Goal: Task Accomplishment & Management: Complete application form

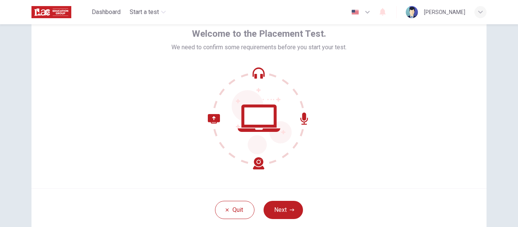
scroll to position [34, 0]
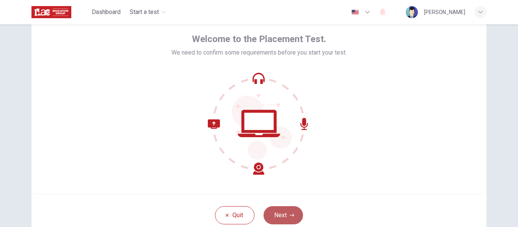
click at [275, 211] on button "Next" at bounding box center [283, 215] width 39 height 18
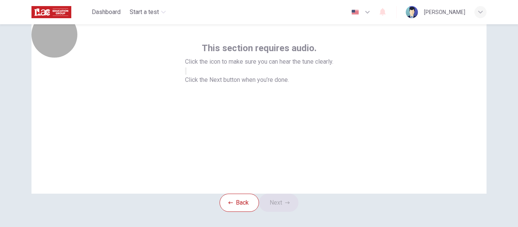
click at [187, 75] on button "button" at bounding box center [186, 71] width 2 height 7
click at [186, 73] on icon "button" at bounding box center [186, 73] width 0 height 0
click at [187, 75] on button "button" at bounding box center [186, 71] width 2 height 7
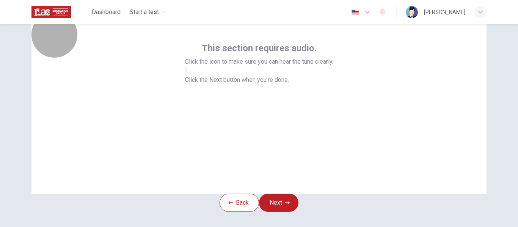
click at [187, 75] on button "button" at bounding box center [186, 71] width 2 height 7
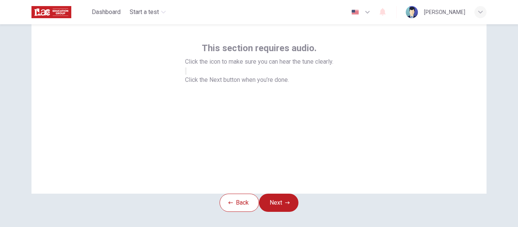
drag, startPoint x: 223, startPoint y: 138, endPoint x: 269, endPoint y: 116, distance: 50.9
click at [269, 85] on div "This section requires audio. Click the icon to make sure you can hear the tune …" at bounding box center [259, 63] width 148 height 42
click at [187, 75] on button "button" at bounding box center [186, 71] width 2 height 7
click at [283, 209] on button "Next" at bounding box center [278, 203] width 39 height 18
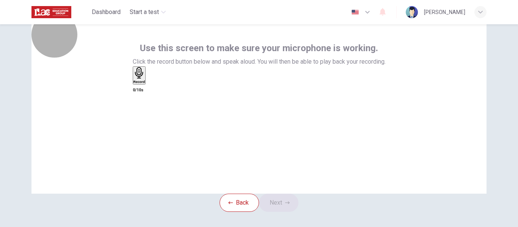
click at [145, 84] on div "Record" at bounding box center [140, 75] width 12 height 17
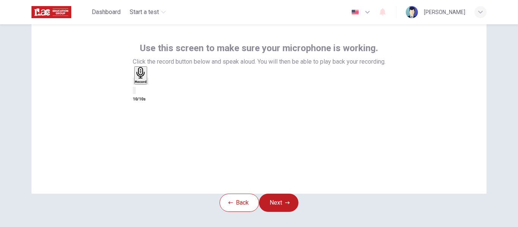
click at [148, 83] on icon "button" at bounding box center [148, 83] width 0 height 0
click at [147, 84] on div "Record" at bounding box center [141, 75] width 12 height 17
click at [155, 90] on icon "button" at bounding box center [153, 87] width 4 height 5
click at [281, 212] on button "Next" at bounding box center [278, 203] width 39 height 18
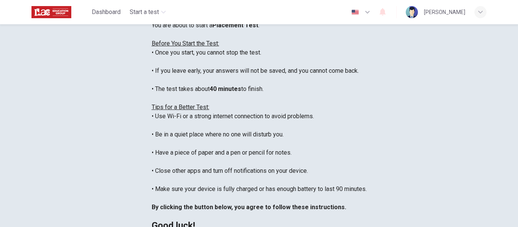
drag, startPoint x: 281, startPoint y: 213, endPoint x: 496, endPoint y: 134, distance: 228.9
click at [496, 134] on div "Disclaimer: You are about to start a Placement Test . Before You Start the Test…" at bounding box center [258, 130] width 479 height 279
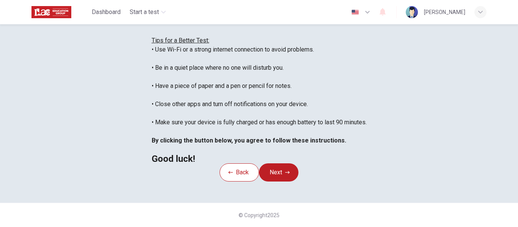
scroll to position [195, 0]
click at [295, 163] on button "Next" at bounding box center [278, 172] width 39 height 18
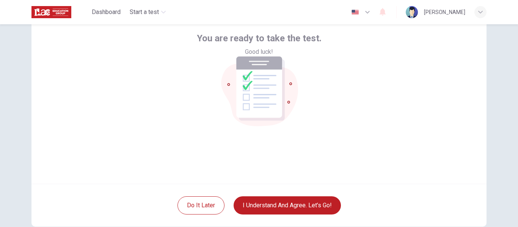
scroll to position [42, 0]
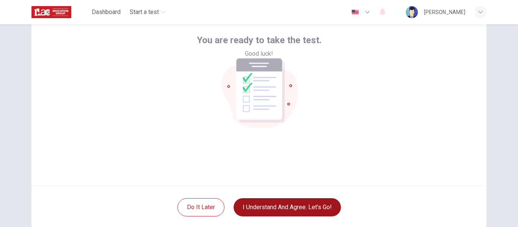
click at [281, 208] on button "I understand and agree. Let’s go!" at bounding box center [287, 207] width 107 height 18
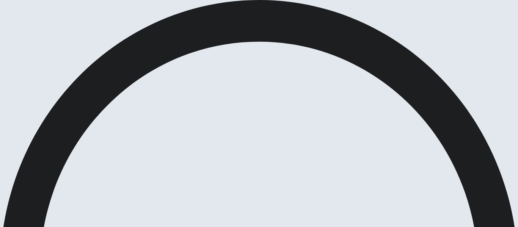
scroll to position [33, 0]
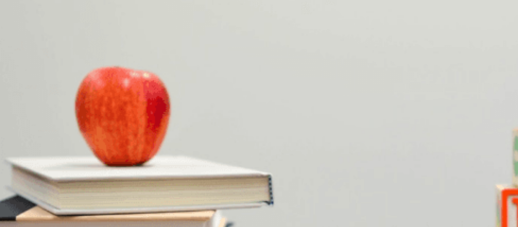
scroll to position [110, 0]
drag, startPoint x: 481, startPoint y: 135, endPoint x: 482, endPoint y: 147, distance: 12.3
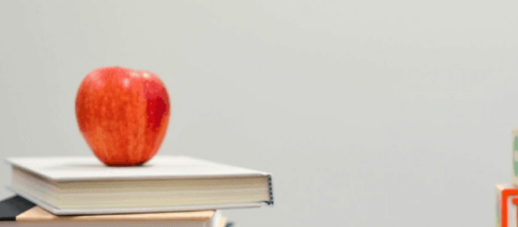
scroll to position [402, 0]
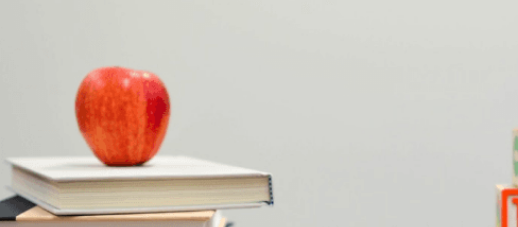
scroll to position [0, 0]
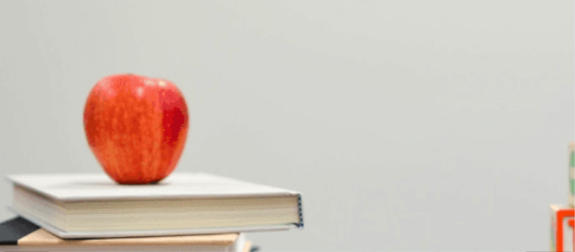
scroll to position [0, 0]
type input "0"
click at [424, 227] on div at bounding box center [287, 252] width 575 height 0
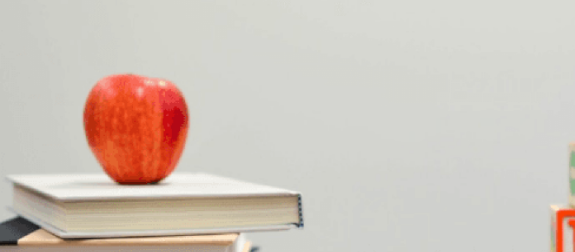
scroll to position [214, 0]
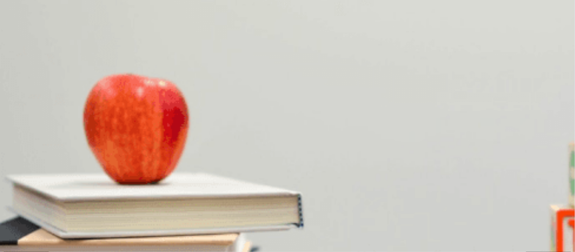
scroll to position [708, 0]
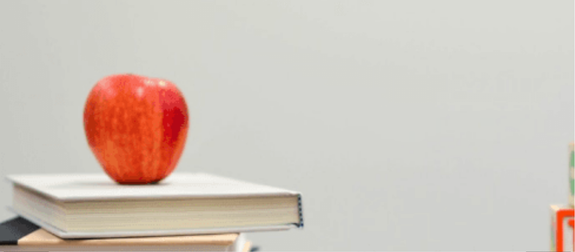
scroll to position [31, 0]
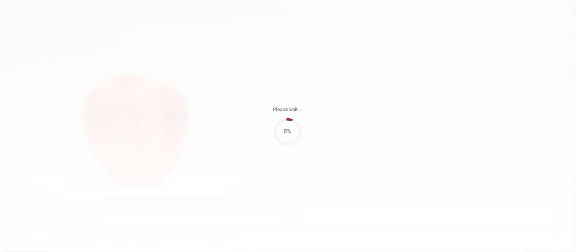
type input "72"
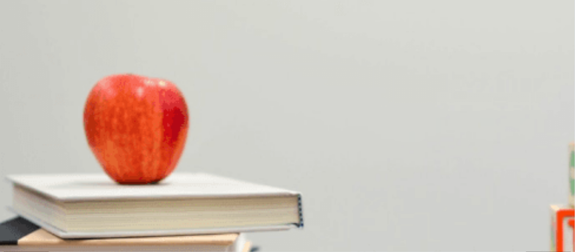
scroll to position [218, 0]
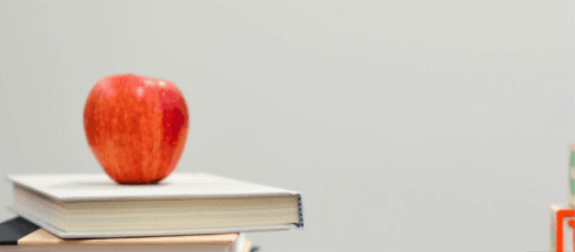
scroll to position [708, 0]
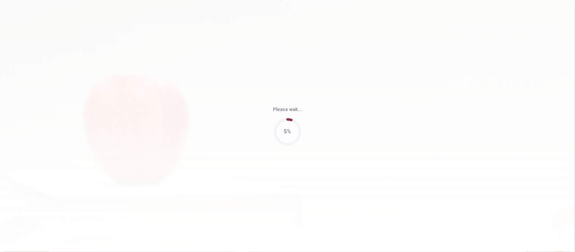
type input "73"
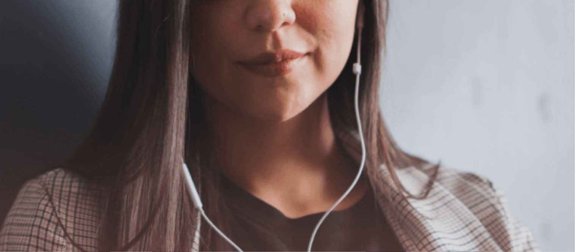
scroll to position [0, 0]
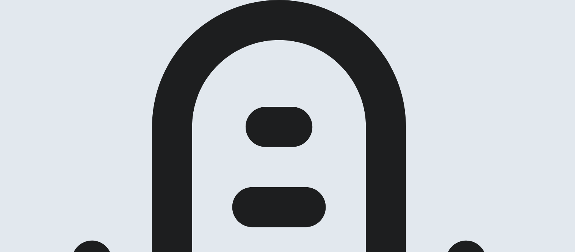
scroll to position [73, 0]
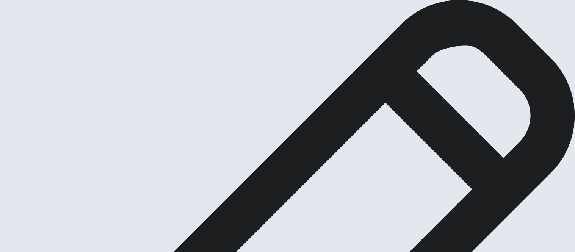
scroll to position [12, 0]
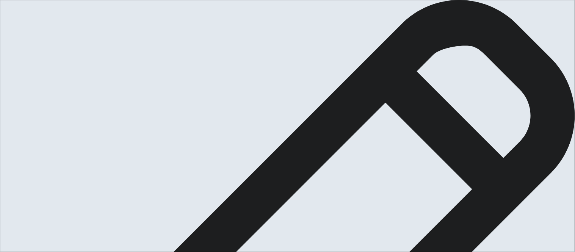
type textarea "One time I worked as part of a team was during a project at my job. We had to o…"
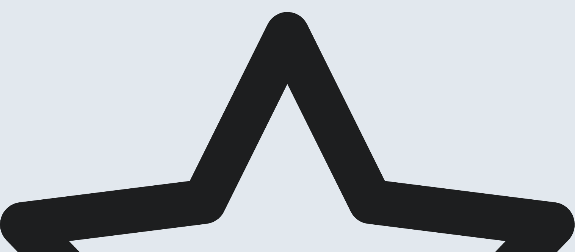
scroll to position [0, 0]
